Goal: Task Accomplishment & Management: Manage account settings

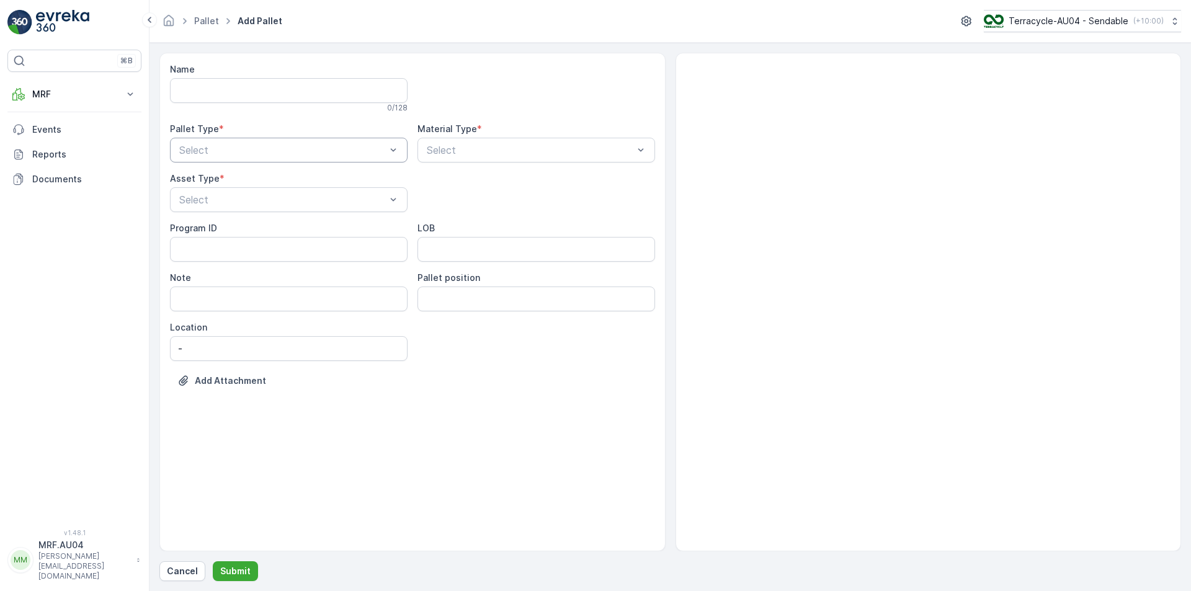
click at [246, 140] on div "Select" at bounding box center [289, 150] width 238 height 25
drag, startPoint x: 240, startPoint y: 195, endPoint x: 578, endPoint y: 189, distance: 337.5
click at [240, 197] on div "Outgoing" at bounding box center [289, 201] width 238 height 21
click at [535, 163] on div "Name 0 / 128 Pallet Type * option Outgoing, selected. Outgoing Material Type * …" at bounding box center [412, 234] width 485 height 342
click at [533, 159] on div "Select" at bounding box center [537, 150] width 238 height 25
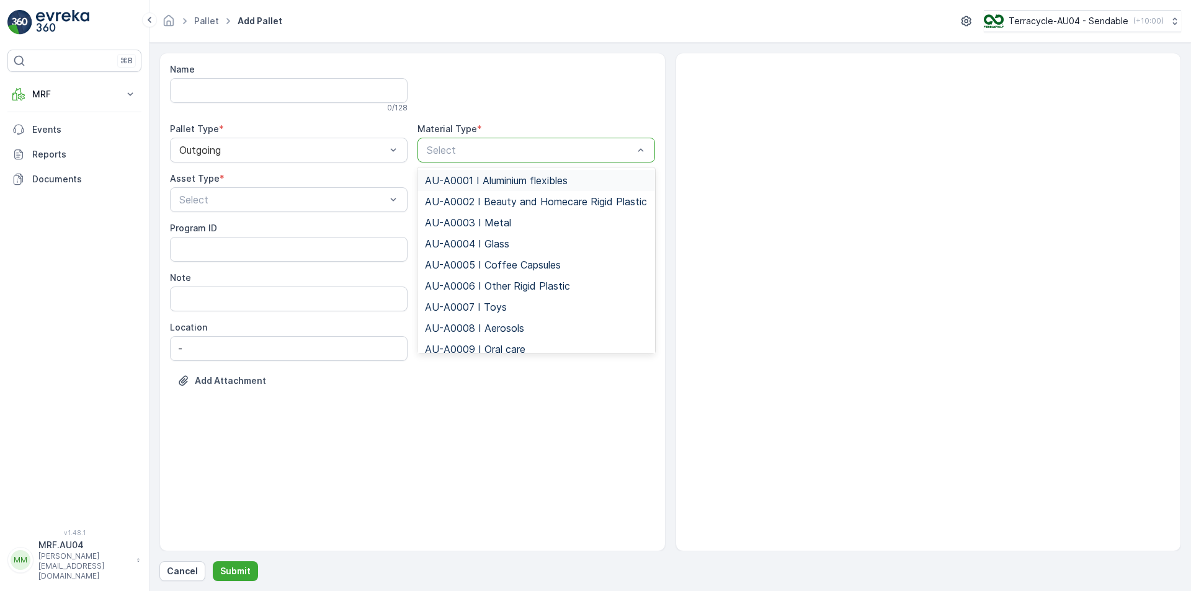
type input "t"
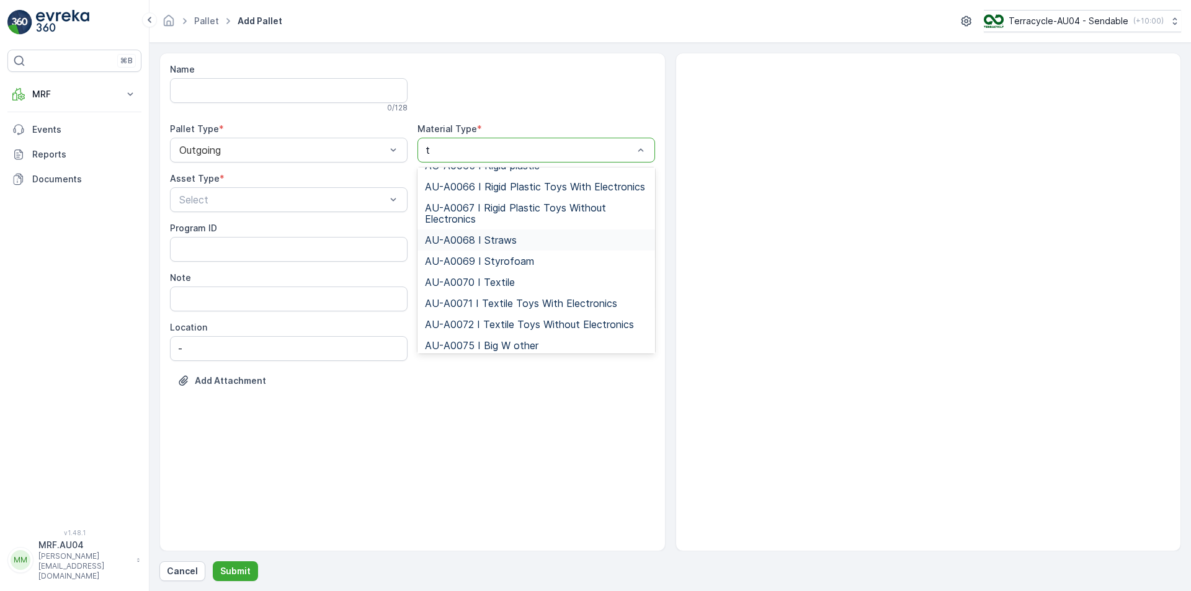
scroll to position [806, 0]
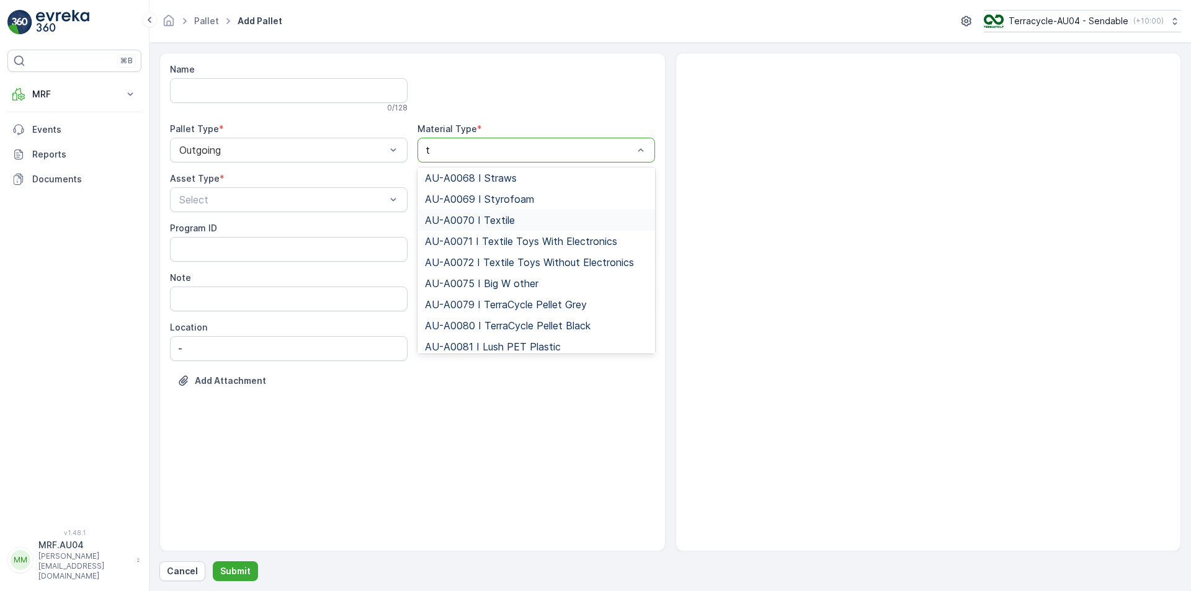
click at [512, 226] on span "AU-A0070 I Textile" at bounding box center [470, 220] width 90 height 11
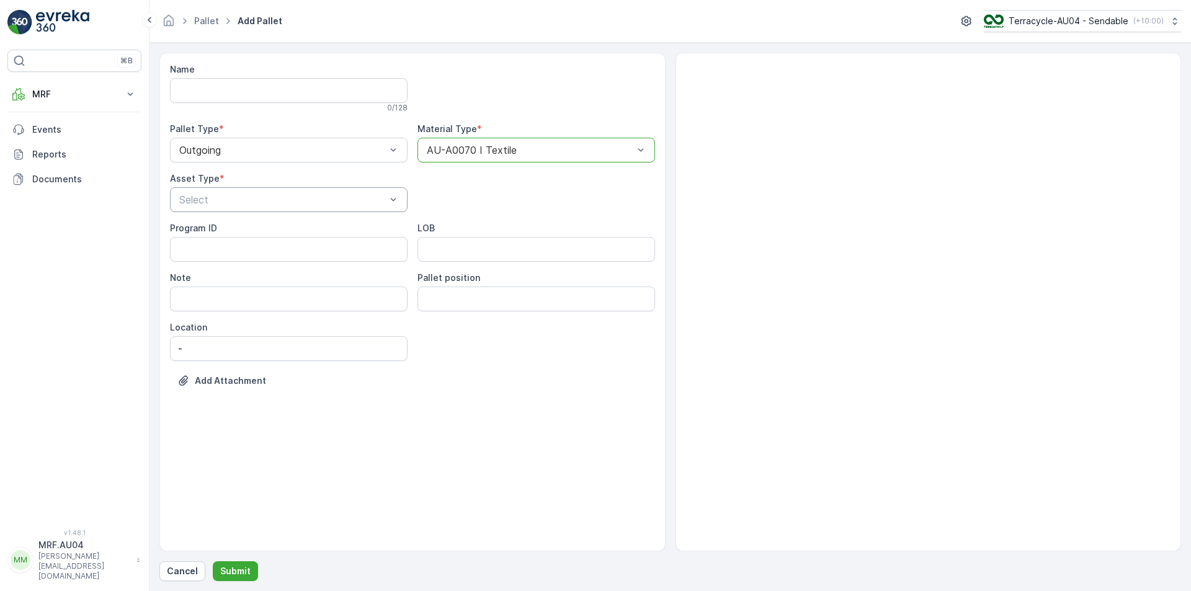
click at [193, 197] on div at bounding box center [282, 199] width 209 height 11
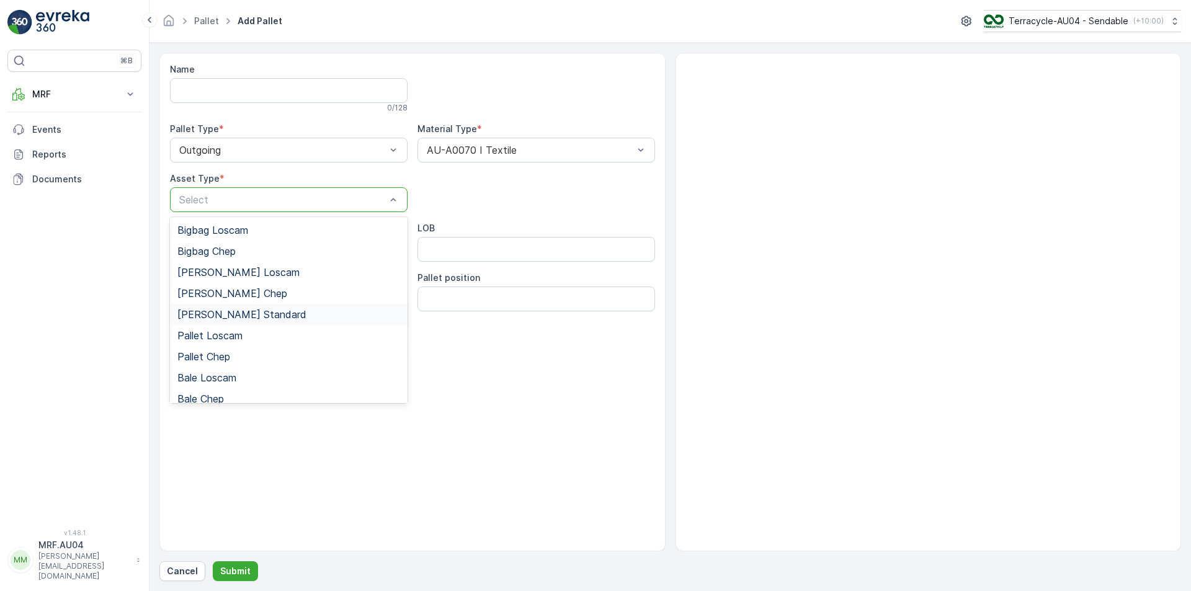
scroll to position [114, 0]
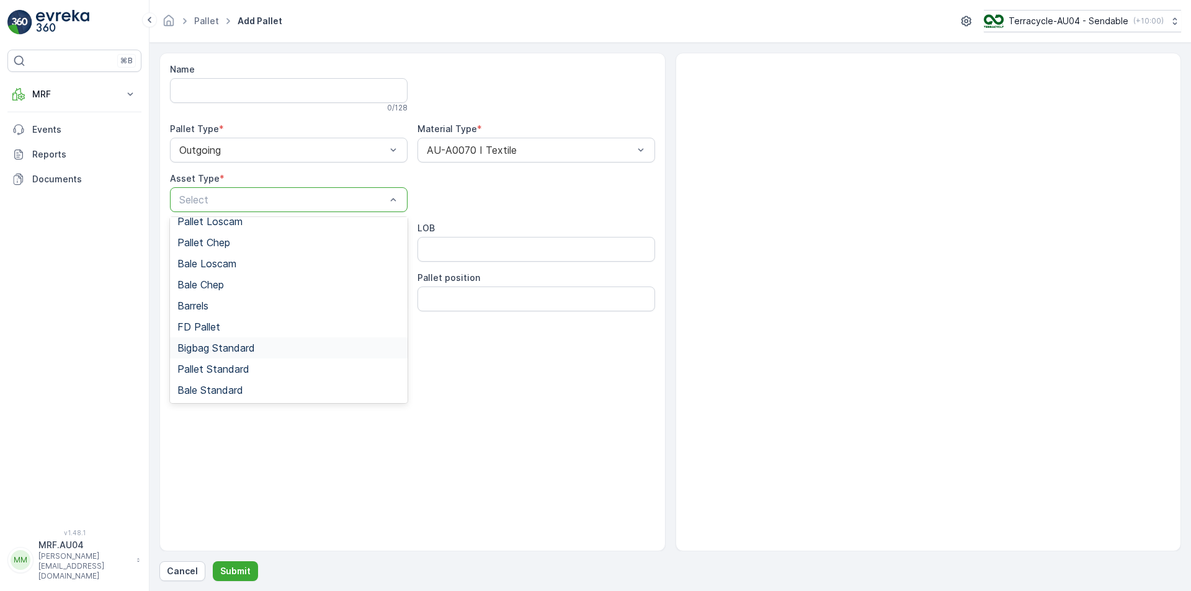
click at [219, 351] on span "Bigbag Standard" at bounding box center [216, 347] width 78 height 11
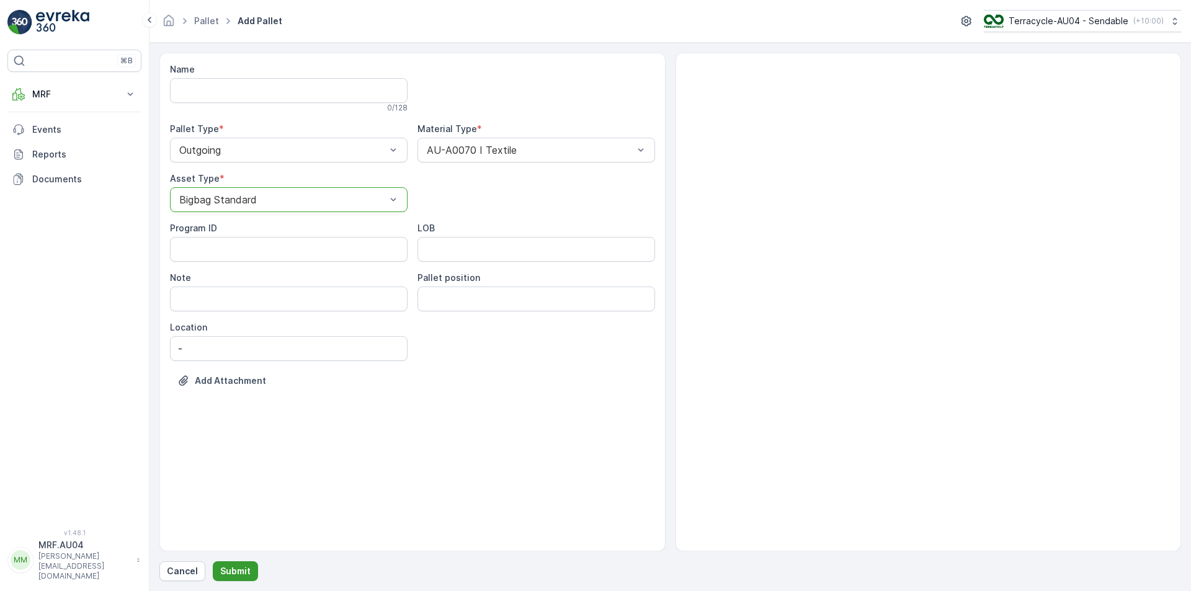
click at [243, 569] on p "Submit" at bounding box center [235, 571] width 30 height 12
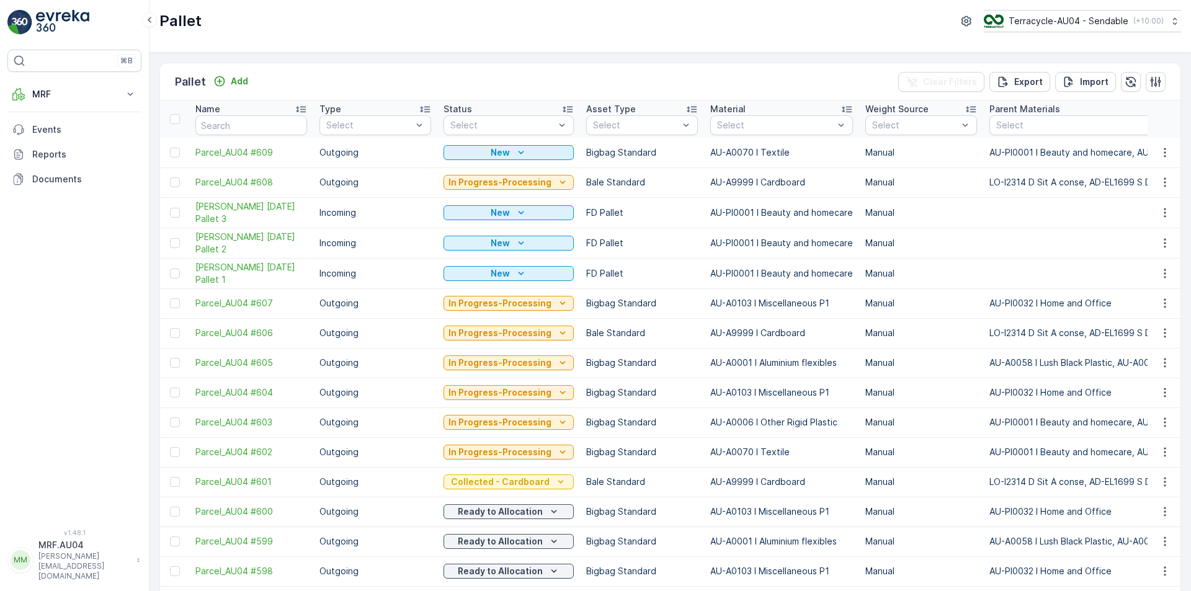
click at [1174, 150] on td at bounding box center [1164, 153] width 33 height 30
click at [1163, 151] on icon "button" at bounding box center [1165, 152] width 12 height 12
click at [1128, 192] on span "Edit Pallet" at bounding box center [1135, 188] width 42 height 12
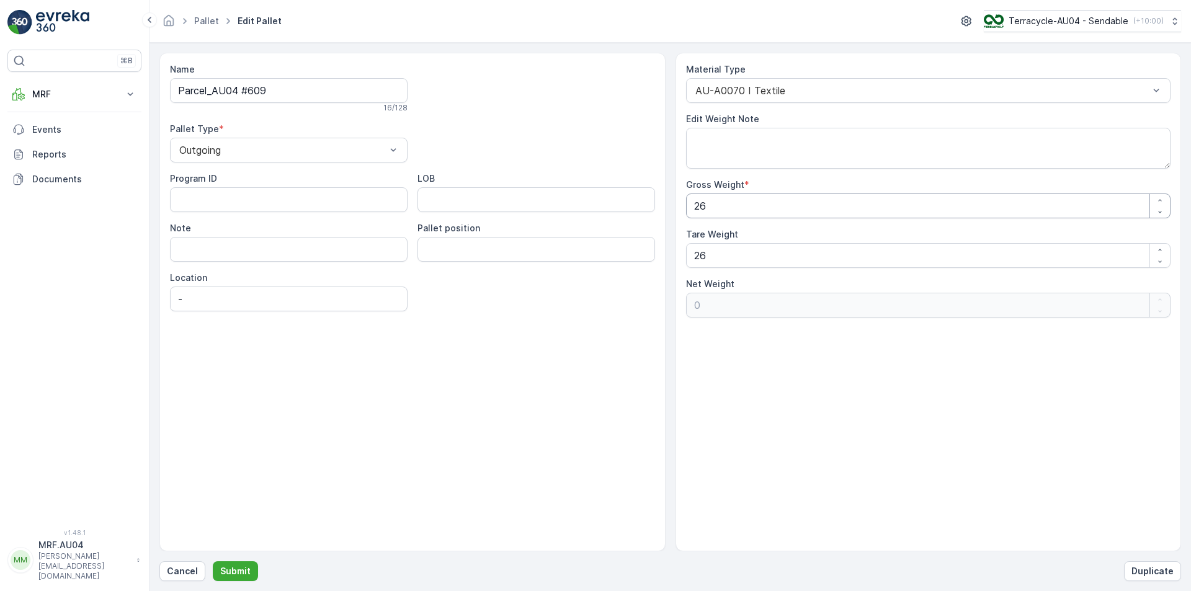
drag, startPoint x: 732, startPoint y: 199, endPoint x: 476, endPoint y: 217, distance: 256.8
click at [493, 224] on div "Name Parcel_AU04 #609 16 / 128 Pallet Type * Outgoing Program ID LOB Note Palle…" at bounding box center [670, 302] width 1022 height 499
type Weight "1"
type Weight "-25"
type Weight "17"
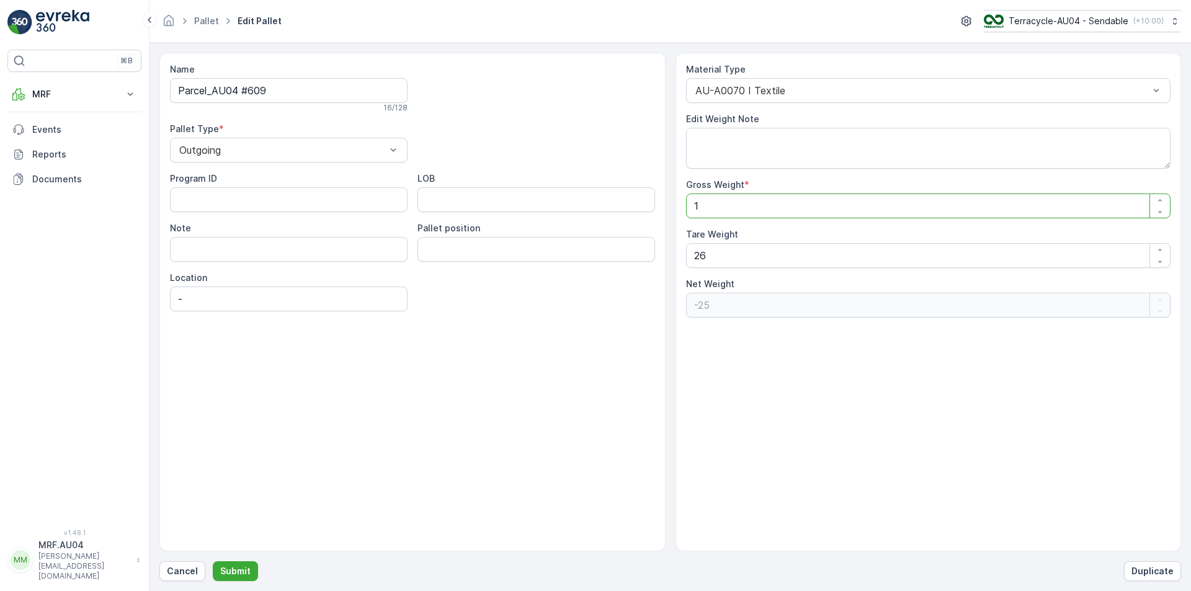
type Weight "-9"
type Weight "17.5"
type Weight "-8.5"
type Weight "17.5"
click at [508, 248] on div "Name Parcel_AU04 #609 16 / 128 Pallet Type * Outgoing Program ID LOB Note Palle…" at bounding box center [670, 302] width 1022 height 499
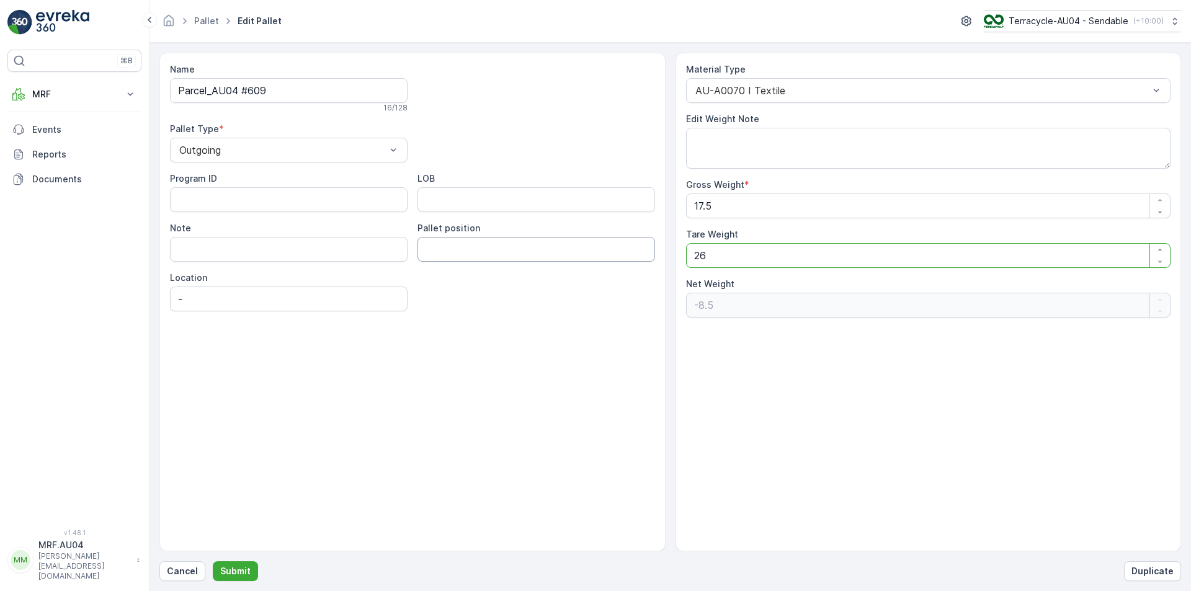
type Weight "1"
type Weight "16.5"
type Weight "17"
type Weight "0.5"
type Weight "17.5"
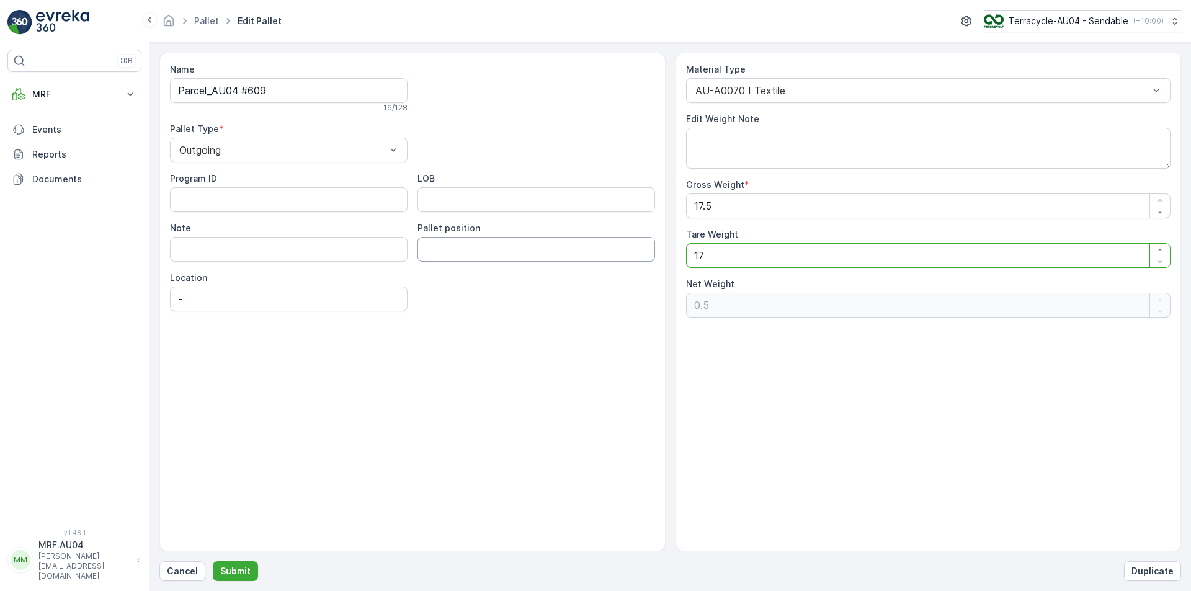
type Weight "0"
type Weight "17.5"
click at [221, 584] on form "Name Parcel_AU04 #609 16 / 128 Pallet Type * Outgoing Program ID LOB Note Palle…" at bounding box center [671, 317] width 1042 height 548
click at [221, 578] on button "Submit" at bounding box center [235, 571] width 45 height 20
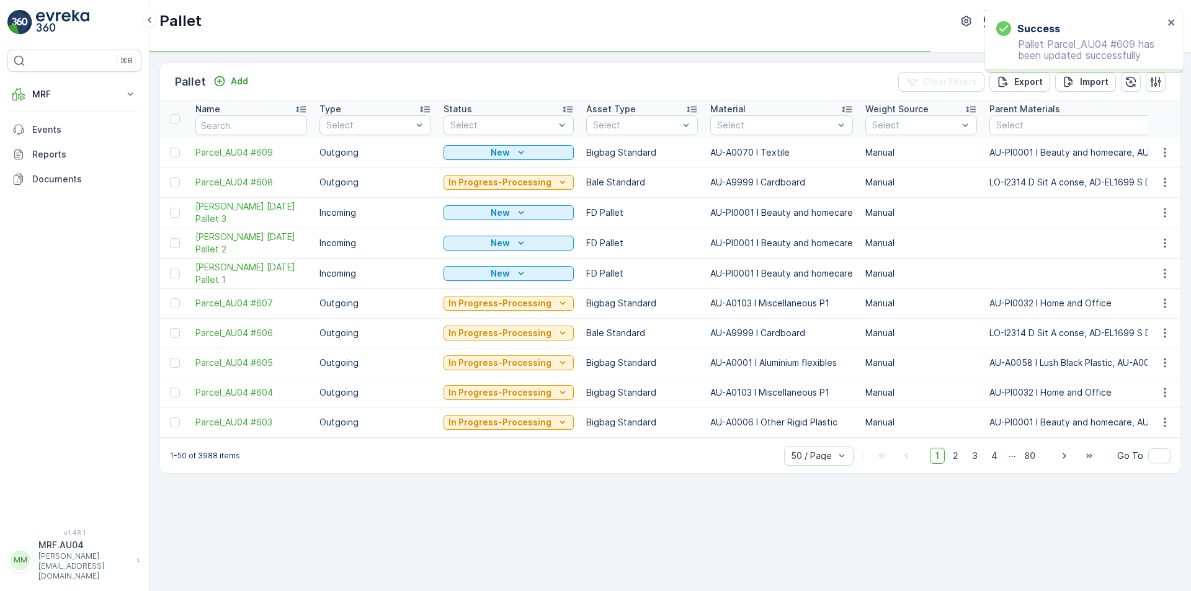
click at [172, 158] on td at bounding box center [174, 153] width 29 height 30
click at [172, 157] on div at bounding box center [175, 153] width 10 height 10
click at [170, 148] on input "checkbox" at bounding box center [170, 148] width 0 height 0
click at [1082, 96] on div "Print QR" at bounding box center [1086, 81] width 37 height 37
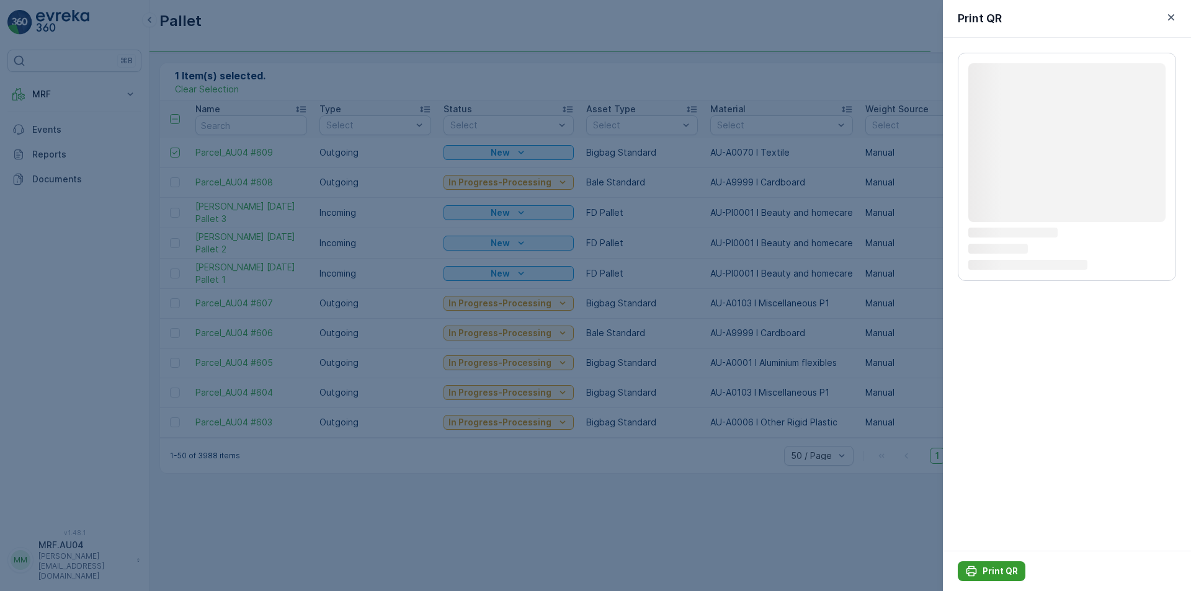
click at [998, 567] on p "Print QR" at bounding box center [1000, 571] width 35 height 12
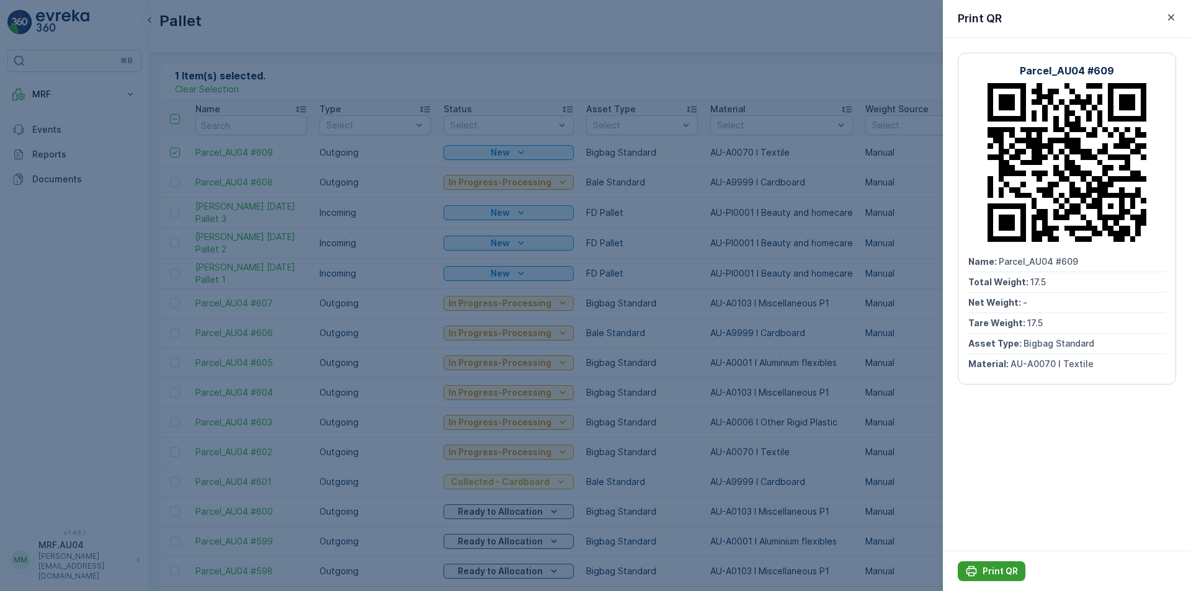
click at [997, 566] on p "Print QR" at bounding box center [1000, 571] width 35 height 12
